Goal: Information Seeking & Learning: Learn about a topic

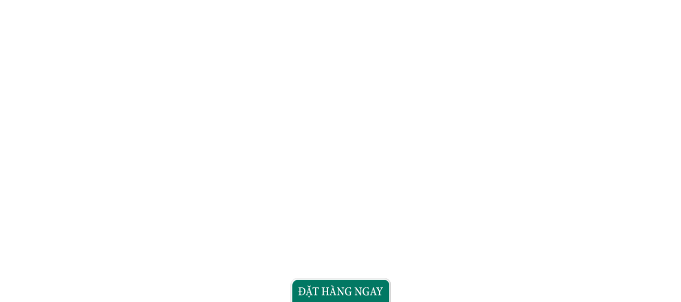
scroll to position [1344, 0]
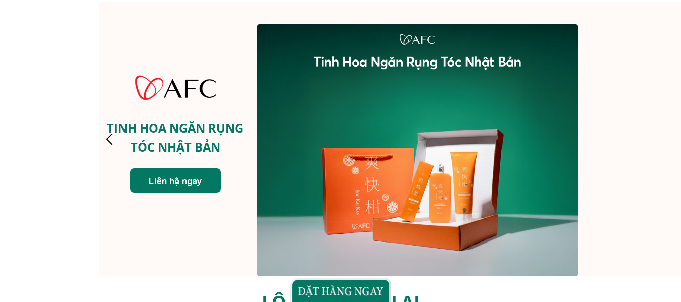
click at [666, 131] on div "TINH HOA NGĂN RỤNG TÓC NHẬT BẢN Liên hệ ngay" at bounding box center [401, 139] width 605 height 275
